Goal: Task Accomplishment & Management: Use online tool/utility

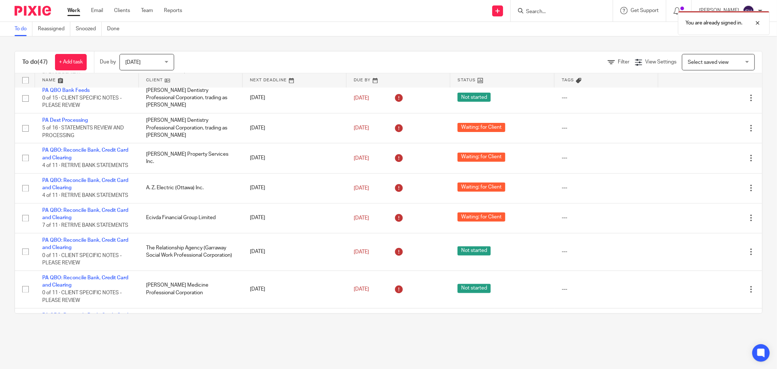
scroll to position [1434, 0]
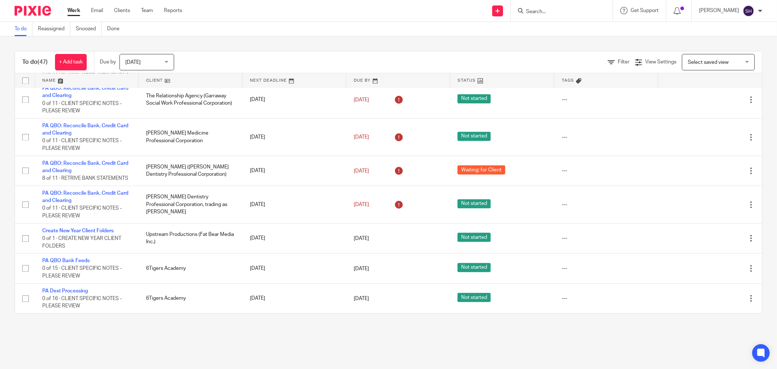
click at [180, 78] on link at bounding box center [191, 80] width 104 height 15
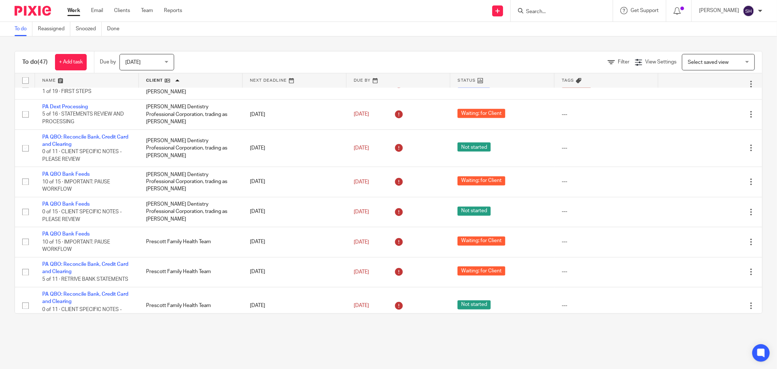
scroll to position [1052, 0]
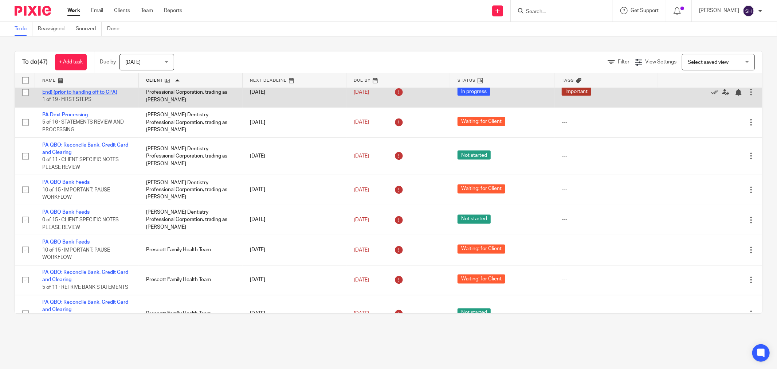
click at [68, 95] on link "PA QBO Reporting Checklist (Year-End) (prior to handing off to CPA)" at bounding box center [82, 88] width 80 height 12
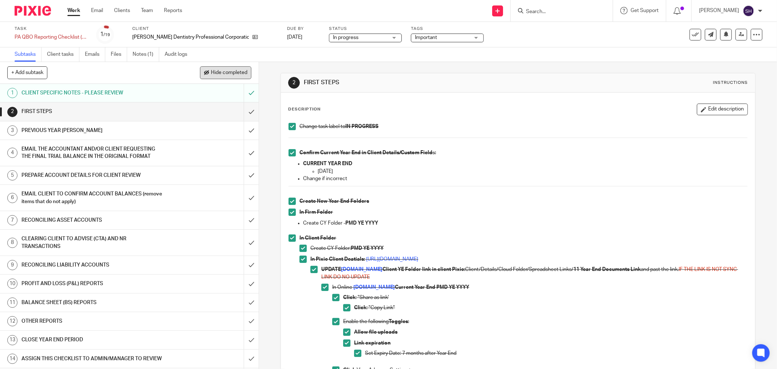
click at [240, 75] on span "Hide completed" at bounding box center [229, 73] width 36 height 6
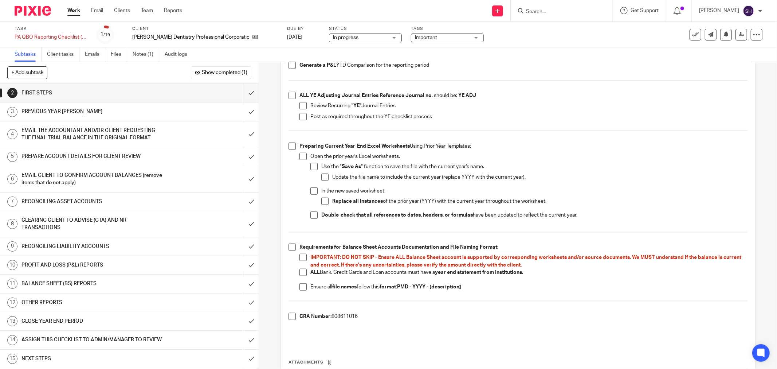
scroll to position [526, 0]
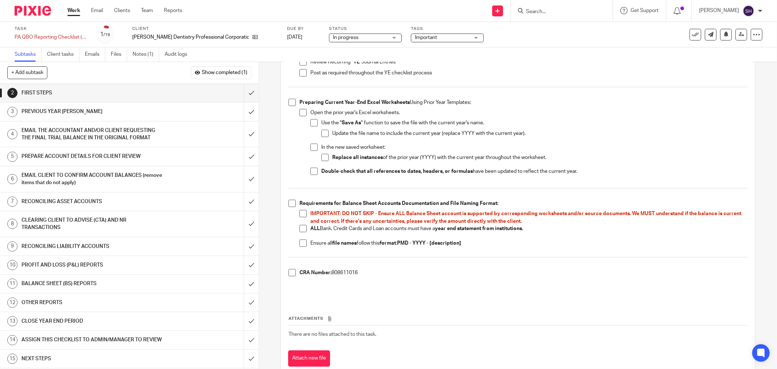
click at [435, 335] on td "There are no files attached to this task." at bounding box center [518, 333] width 460 height 17
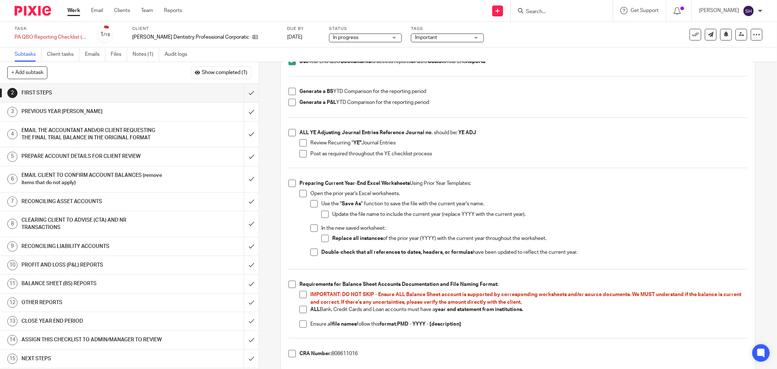
scroll to position [486, 0]
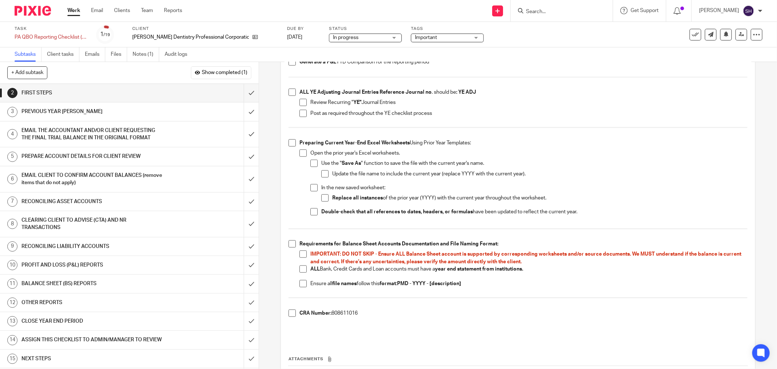
click at [291, 245] on span at bounding box center [292, 243] width 7 height 7
click at [299, 253] on span at bounding box center [302, 253] width 7 height 7
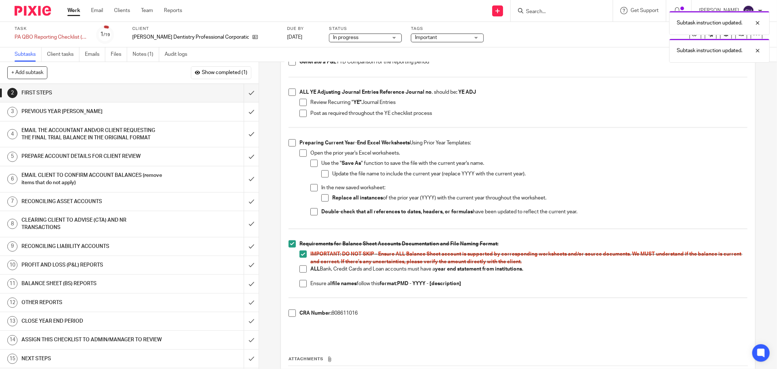
click at [300, 271] on span at bounding box center [302, 268] width 7 height 7
click at [300, 285] on span at bounding box center [302, 283] width 7 height 7
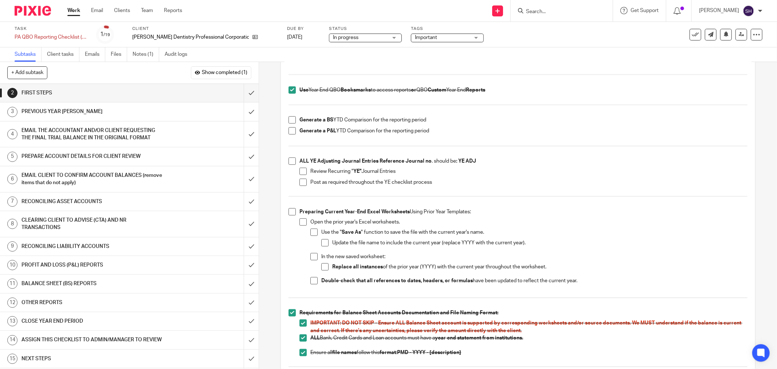
scroll to position [405, 0]
